Goal: Navigation & Orientation: Find specific page/section

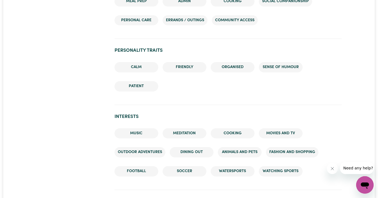
scroll to position [677, 0]
